Goal: Task Accomplishment & Management: Manage account settings

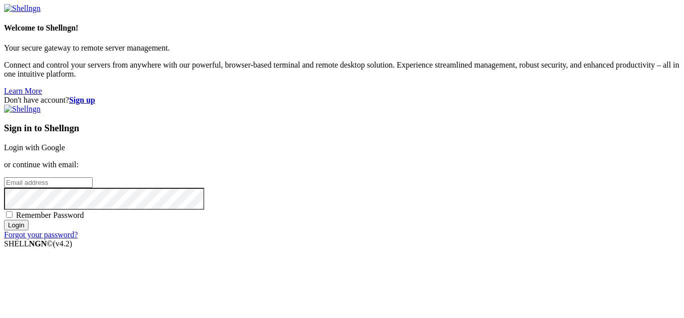
click at [93, 177] on input "email" at bounding box center [48, 182] width 89 height 11
click at [65, 143] on link "Login with Google" at bounding box center [34, 147] width 61 height 9
click at [93, 177] on input "email" at bounding box center [48, 182] width 89 height 11
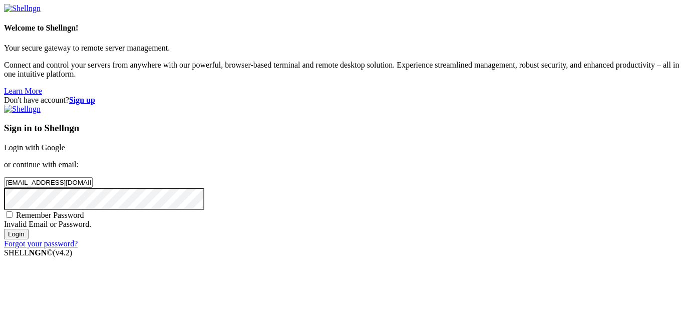
type input "[EMAIL_ADDRESS][DOMAIN_NAME]"
click at [4, 229] on input "Login" at bounding box center [16, 234] width 25 height 11
click at [29, 239] on input "Login" at bounding box center [16, 234] width 25 height 11
click at [93, 177] on input "[EMAIL_ADDRESS][DOMAIN_NAME]" at bounding box center [48, 182] width 89 height 11
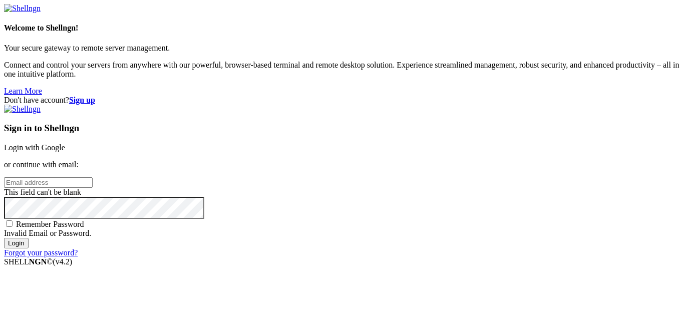
click at [654, 96] on div "Don't have account? Sign up Sign in to Shellngn Login with Google or continue w…" at bounding box center [342, 177] width 676 height 162
click at [95, 96] on strong "Sign up" at bounding box center [82, 100] width 26 height 9
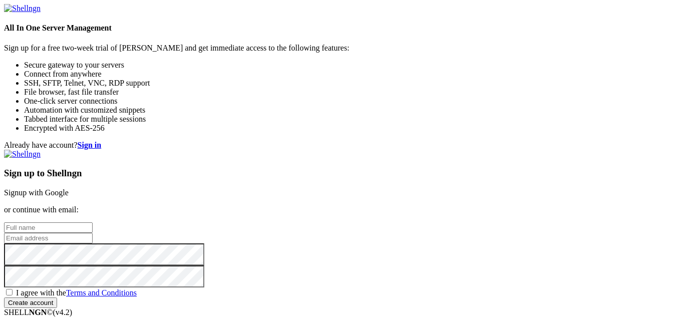
click at [69, 188] on link "Signup with Google" at bounding box center [36, 192] width 65 height 9
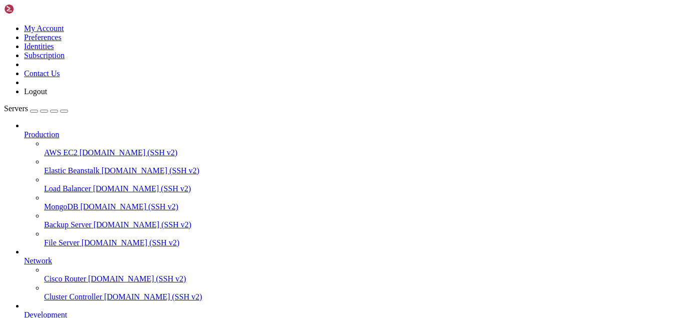
scroll to position [113, 0]
click at [118, 302] on li "Development E2E Test Runner [DOMAIN_NAME] (SSH v2)" at bounding box center [352, 320] width 656 height 36
click at [24, 311] on icon at bounding box center [24, 311] width 0 height 0
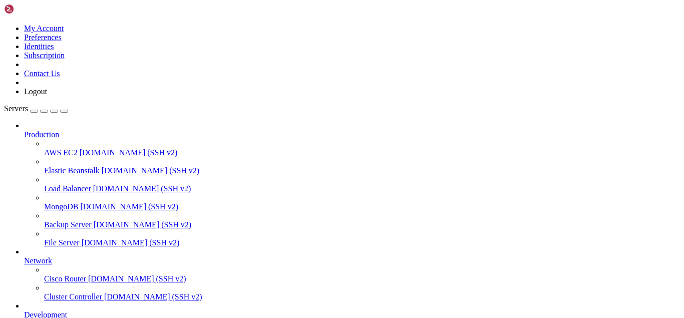
click at [24, 257] on icon at bounding box center [24, 257] width 0 height 0
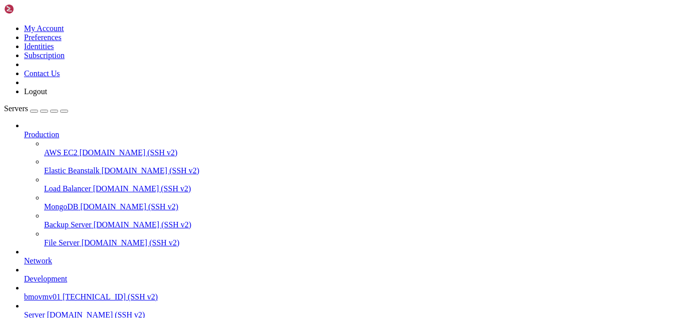
scroll to position [0, 0]
click at [59, 130] on span "Production" at bounding box center [41, 134] width 35 height 9
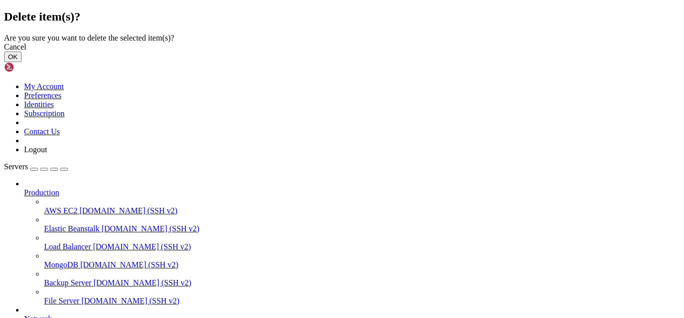
click at [22, 62] on button "OK" at bounding box center [13, 57] width 18 height 11
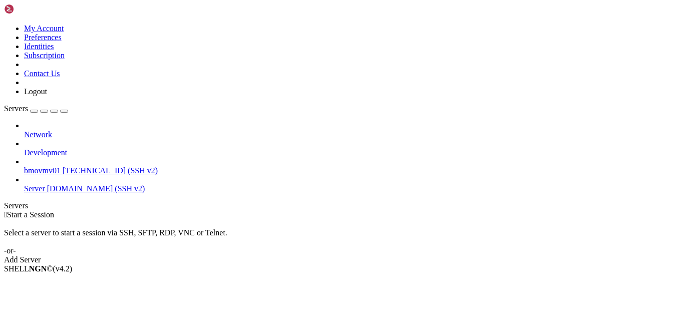
click at [52, 130] on span "Network" at bounding box center [38, 134] width 28 height 9
click at [24, 130] on icon at bounding box center [24, 130] width 0 height 0
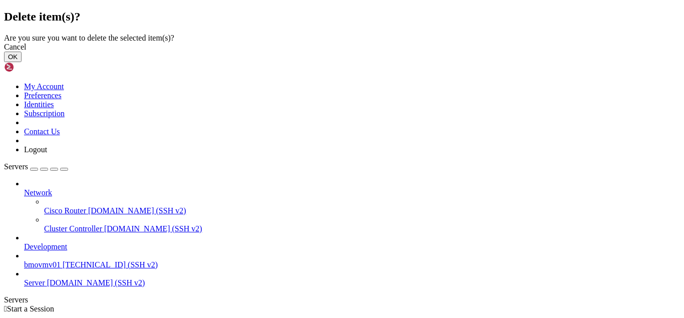
click at [22, 62] on button "OK" at bounding box center [13, 57] width 18 height 11
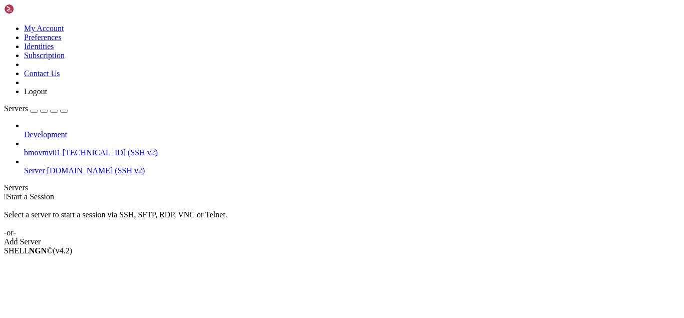
click at [24, 130] on icon at bounding box center [24, 130] width 0 height 0
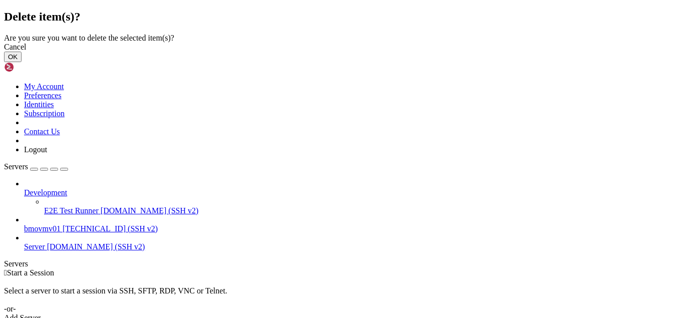
click at [22, 62] on button "OK" at bounding box center [13, 57] width 18 height 11
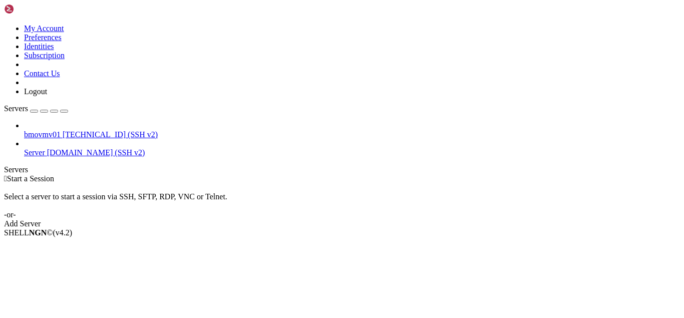
click at [4, 24] on link at bounding box center [4, 24] width 0 height 0
click at [333, 174] on div " Start a Session Select a server to start a session via SSH, SFTP, RDP, VNC or…" at bounding box center [342, 201] width 676 height 54
click at [406, 219] on div "Add Server" at bounding box center [342, 223] width 676 height 9
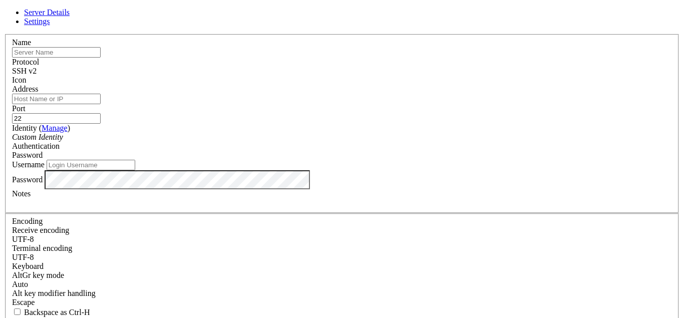
click at [101, 58] on input "text" at bounding box center [56, 52] width 89 height 11
click at [101, 104] on input "Address" at bounding box center [56, 99] width 89 height 11
click at [31, 47] on label "Name" at bounding box center [21, 42] width 19 height 9
click at [101, 58] on input "text" at bounding box center [56, 52] width 89 height 11
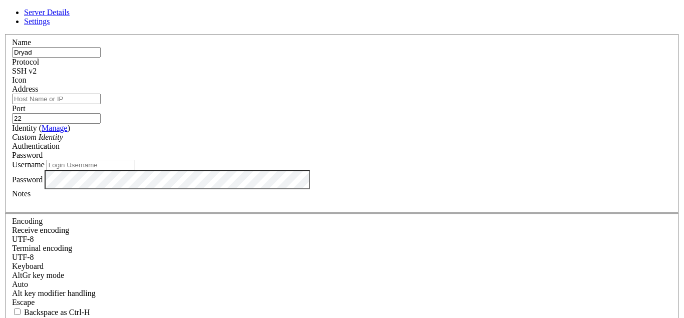
type input "Dryad"
type input "Homelab SSH"
click at [101, 104] on input "Address" at bounding box center [56, 99] width 89 height 11
paste input ".[DOMAIN_NAME]"
type input "[DOMAIN_NAME]"
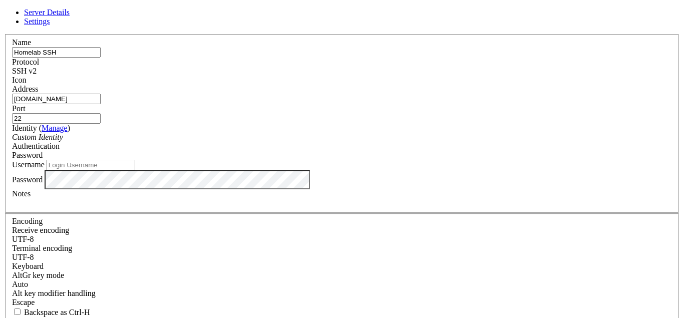
click at [262, 142] on div "Custom Identity" at bounding box center [342, 137] width 660 height 9
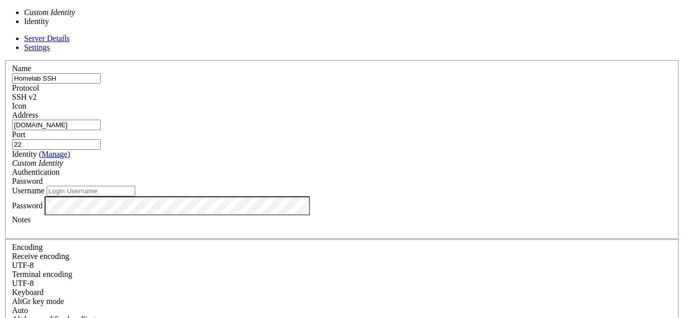
click at [273, 159] on div "Custom Identity" at bounding box center [342, 163] width 660 height 9
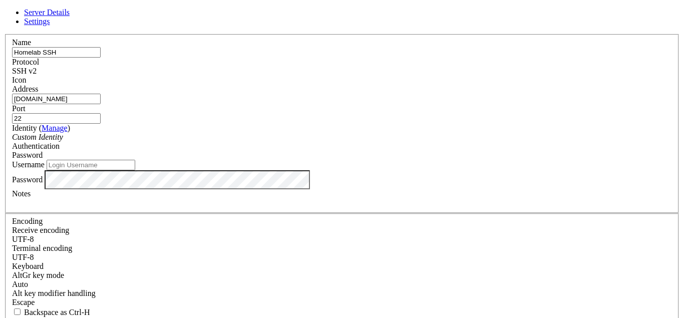
click at [402, 151] on div "Password" at bounding box center [342, 155] width 660 height 9
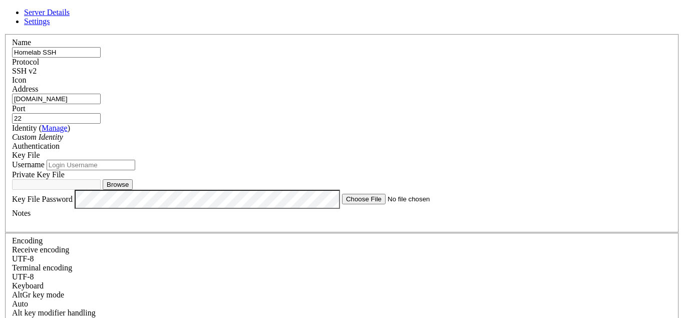
click at [135, 170] on input "Username" at bounding box center [91, 165] width 89 height 11
type input "[PERSON_NAME]"
click at [133, 190] on button "Browse" at bounding box center [118, 184] width 30 height 11
type input "sshgithub"
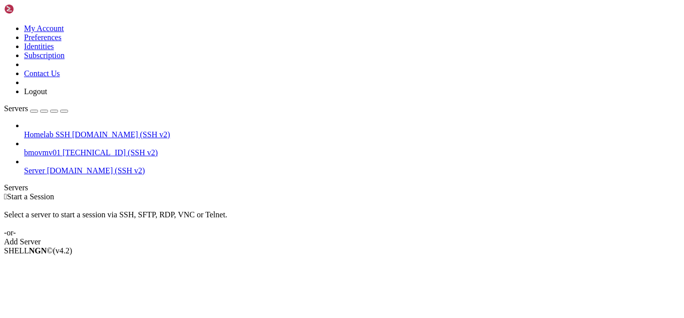
click at [70, 130] on span "Homelab SSH" at bounding box center [47, 134] width 46 height 9
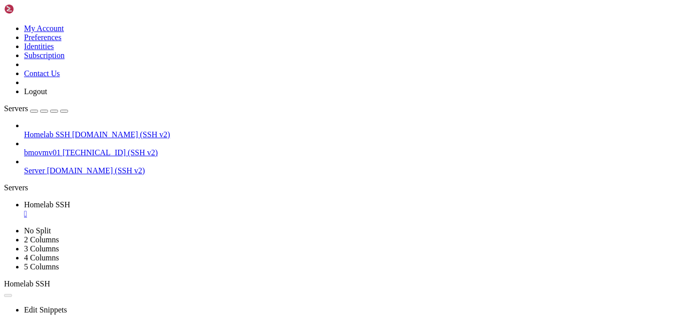
click at [70, 130] on span "Homelab SSH" at bounding box center [47, 134] width 46 height 9
click at [24, 130] on link "Homelab SSH [DOMAIN_NAME] (SSH v2)" at bounding box center [352, 134] width 656 height 9
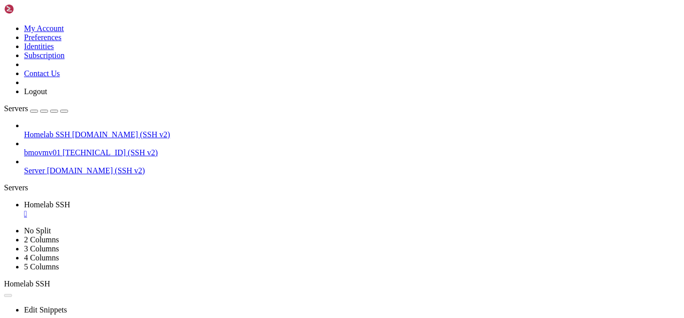
click at [70, 130] on span "Homelab SSH" at bounding box center [47, 134] width 46 height 9
